Goal: Task Accomplishment & Management: Use online tool/utility

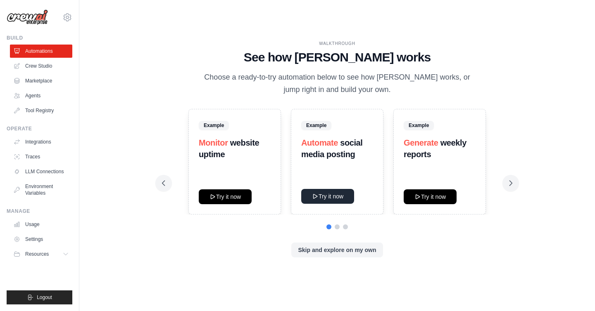
click at [313, 196] on icon at bounding box center [315, 196] width 7 height 7
click at [511, 185] on icon at bounding box center [510, 183] width 8 height 8
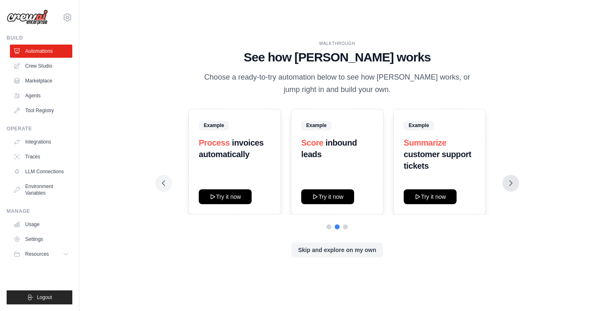
click at [511, 185] on icon at bounding box center [510, 183] width 8 height 8
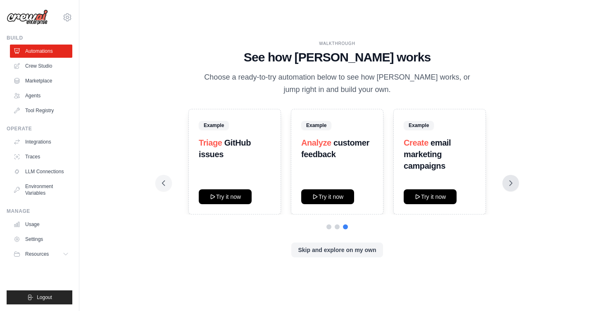
click at [511, 185] on icon at bounding box center [510, 183] width 8 height 8
click at [42, 82] on link "Marketplace" at bounding box center [42, 80] width 62 height 13
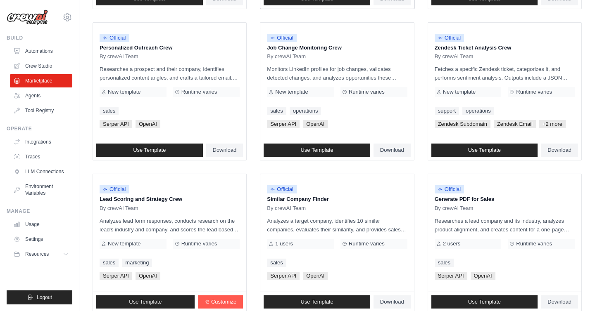
scroll to position [454, 0]
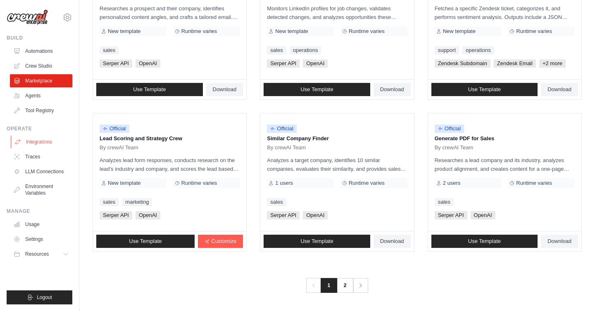
click at [37, 142] on link "Integrations" at bounding box center [42, 141] width 62 height 13
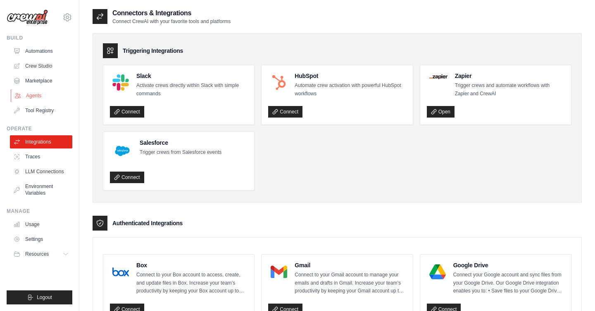
click at [30, 95] on link "Agents" at bounding box center [42, 95] width 62 height 13
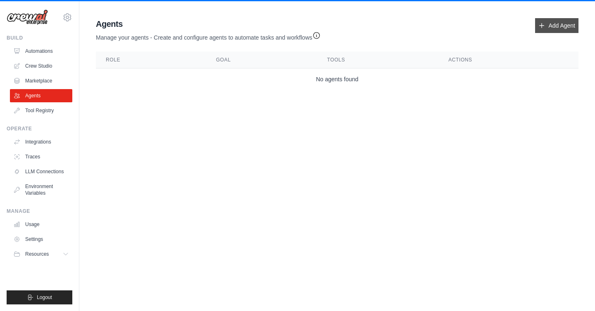
click at [565, 26] on link "Add Agent" at bounding box center [556, 25] width 43 height 15
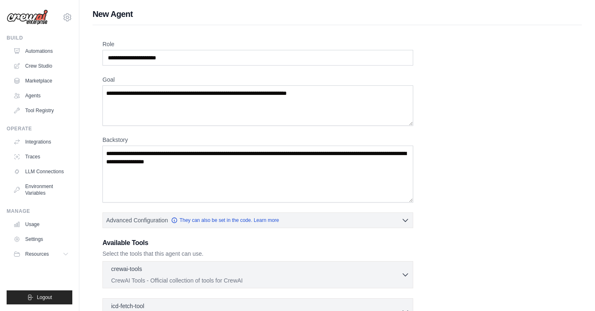
scroll to position [132, 0]
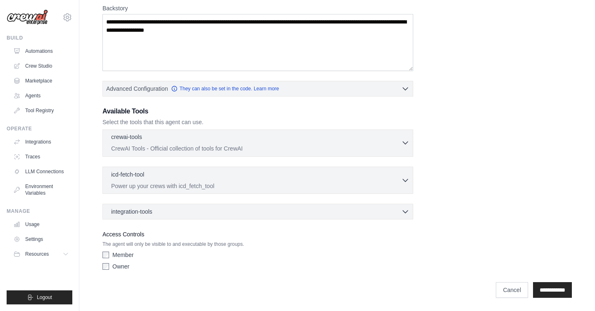
click at [266, 152] on p "CrewAI Tools - Official collection of tools for CrewAI" at bounding box center [256, 149] width 290 height 8
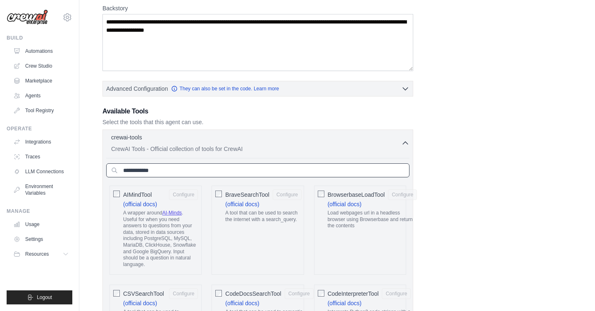
click at [251, 171] on input "text" at bounding box center [257, 171] width 303 height 14
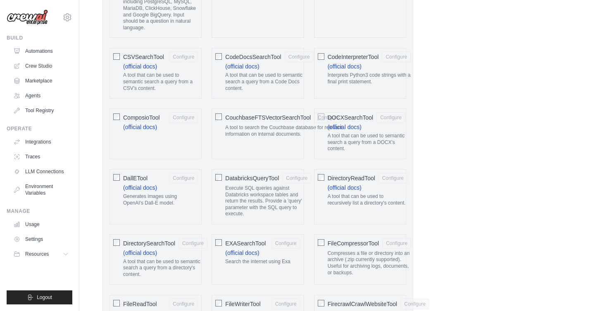
scroll to position [368, 0]
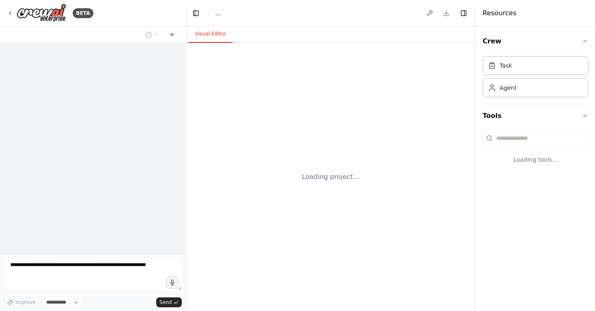
select select "****"
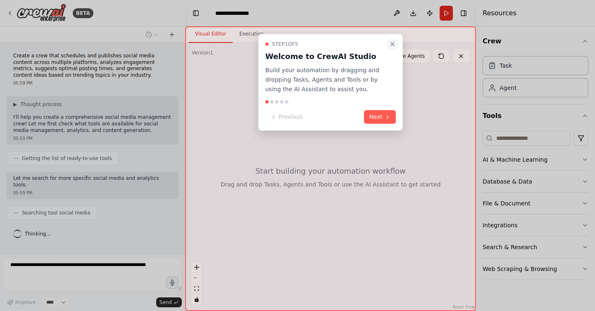
click at [390, 45] on icon "Close walkthrough" at bounding box center [392, 44] width 7 height 7
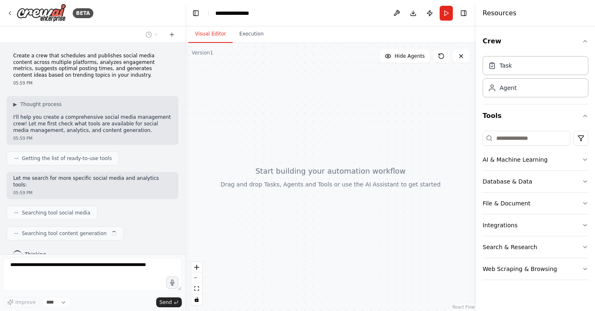
scroll to position [8, 0]
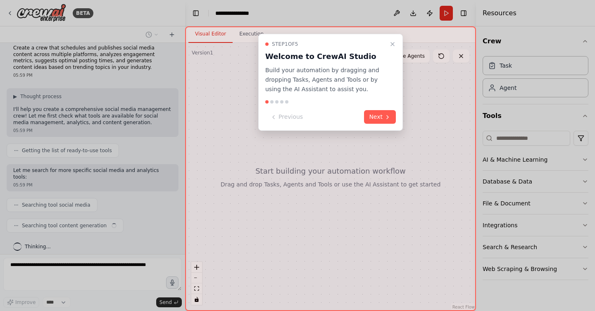
click at [343, 169] on div "**********" at bounding box center [297, 155] width 595 height 311
click at [376, 116] on button "Next" at bounding box center [380, 117] width 32 height 14
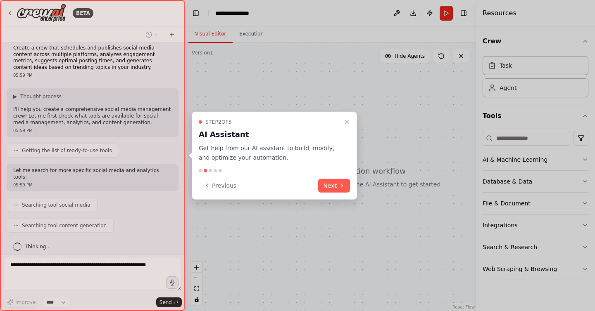
click at [327, 178] on div "Step 2 of 5 AI Assistant Get help from our AI assistant to build, modify, and o…" at bounding box center [274, 156] width 165 height 88
click at [325, 187] on button "Next" at bounding box center [334, 186] width 32 height 14
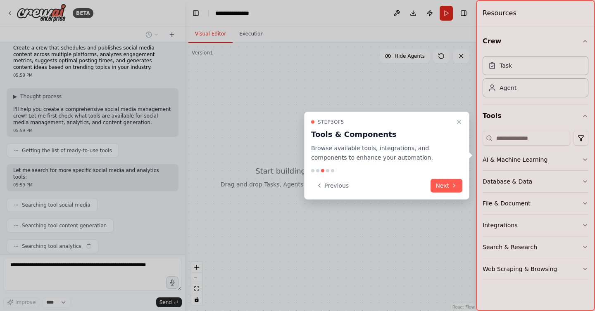
scroll to position [28, 0]
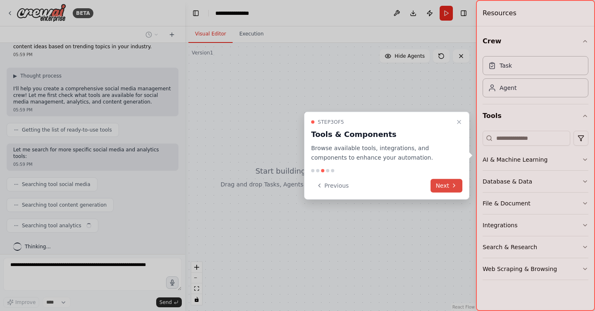
click at [434, 183] on button "Next" at bounding box center [446, 186] width 32 height 14
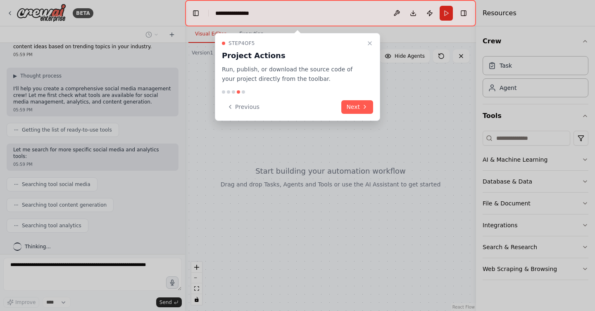
click at [362, 114] on div "Step 4 of 5 Project Actions Run, publish, or download the source code of your p…" at bounding box center [297, 77] width 165 height 88
click at [361, 109] on button "Next" at bounding box center [357, 107] width 32 height 14
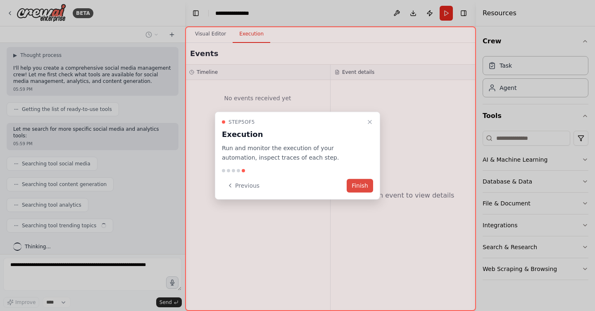
click at [358, 185] on button "Finish" at bounding box center [359, 186] width 26 height 14
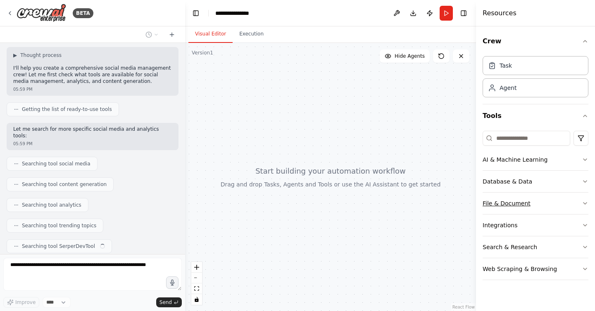
scroll to position [70, 0]
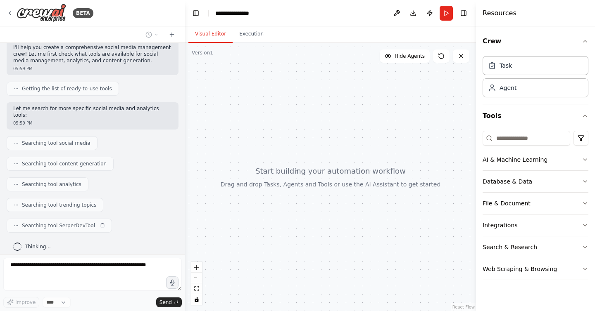
click at [509, 206] on button "File & Document" at bounding box center [535, 203] width 106 height 21
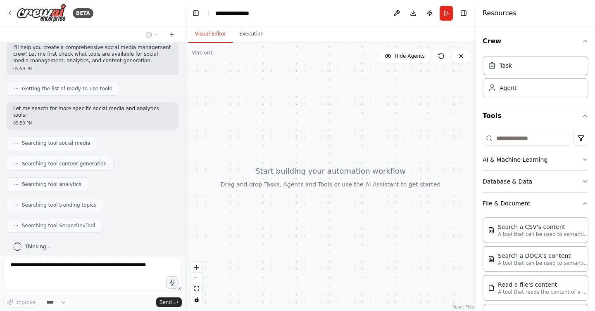
click at [508, 206] on button "File & Document" at bounding box center [535, 203] width 106 height 21
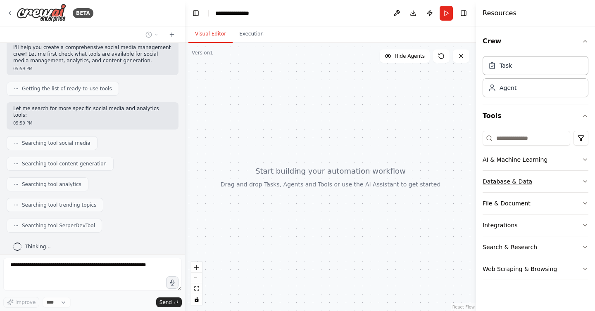
click at [511, 186] on button "Database & Data" at bounding box center [535, 181] width 106 height 21
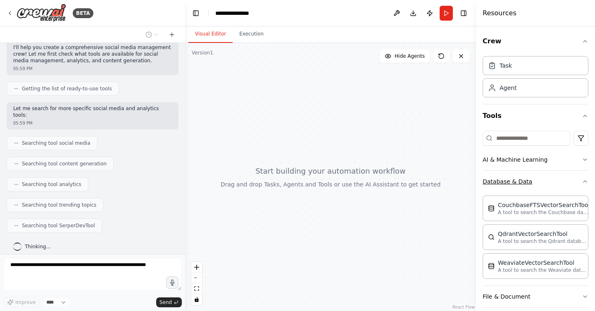
click at [511, 185] on button "Database & Data" at bounding box center [535, 181] width 106 height 21
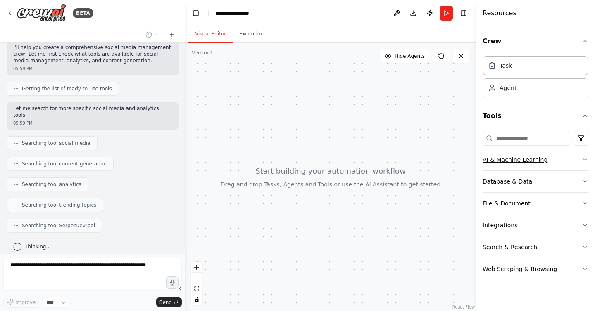
click at [512, 165] on button "AI & Machine Learning" at bounding box center [535, 159] width 106 height 21
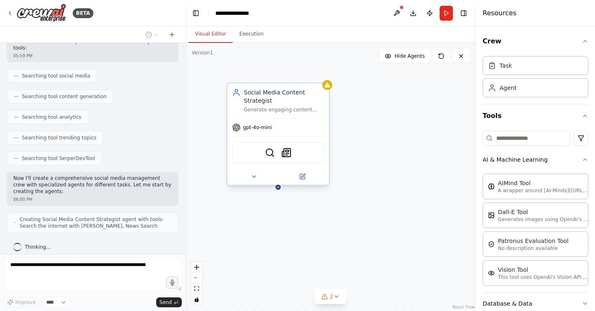
scroll to position [164, 0]
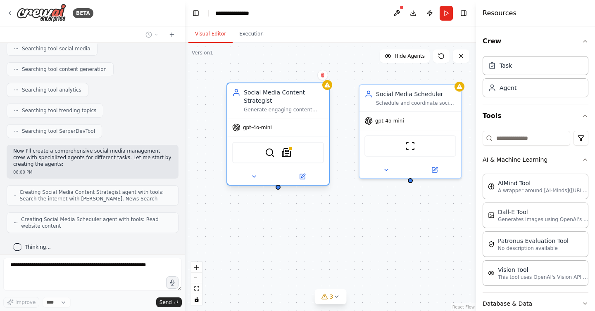
click at [275, 114] on div "Social Media Content Strategist Generate engaging content ideas based on trendi…" at bounding box center [278, 100] width 102 height 35
click at [321, 77] on icon at bounding box center [322, 75] width 5 height 5
click at [305, 76] on button "Confirm" at bounding box center [298, 75] width 29 height 10
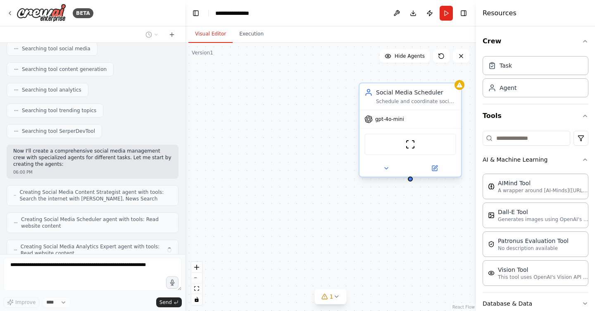
scroll to position [192, 0]
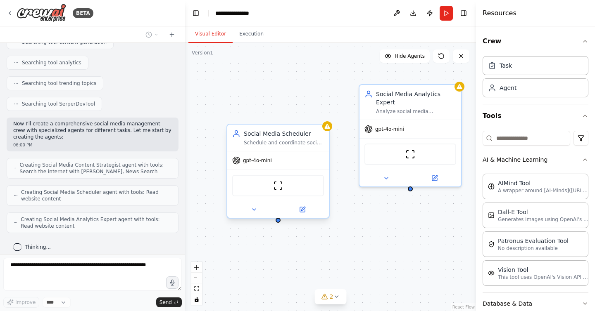
drag, startPoint x: 391, startPoint y: 92, endPoint x: 257, endPoint y: 130, distance: 139.8
click at [257, 130] on div "Social Media Scheduler" at bounding box center [284, 134] width 80 height 8
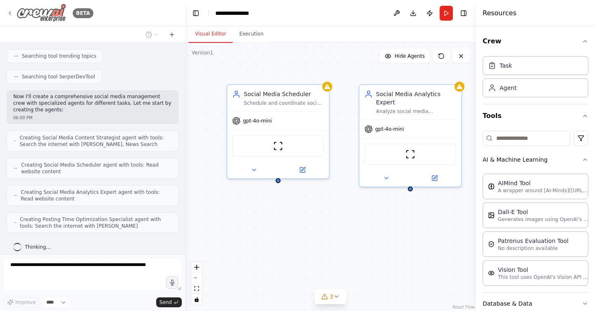
click at [57, 10] on img at bounding box center [42, 13] width 50 height 19
